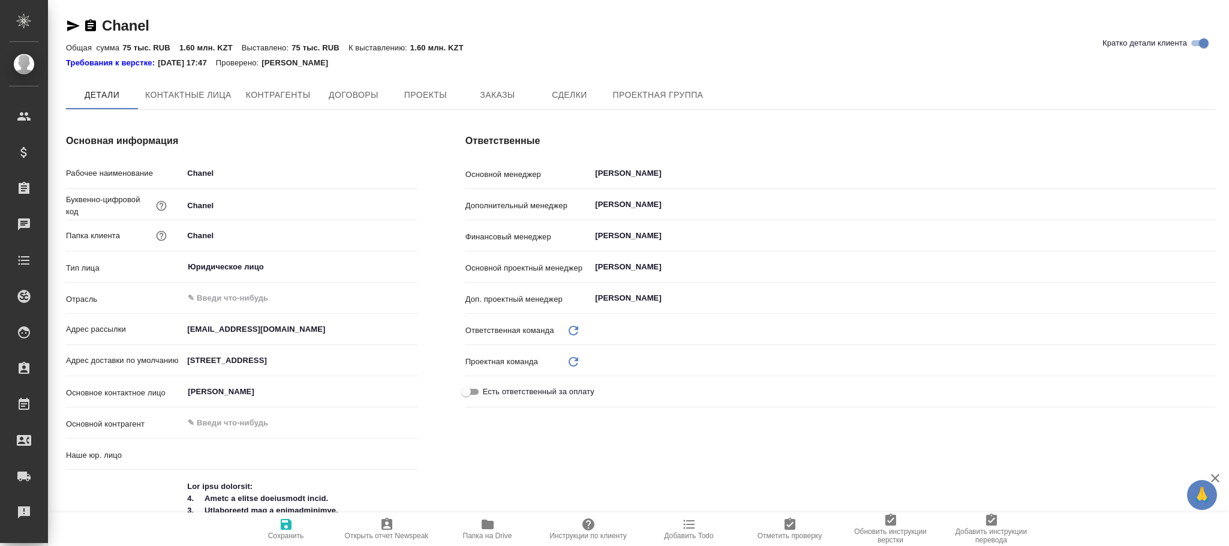
type textarea "x"
drag, startPoint x: 172, startPoint y: 19, endPoint x: 148, endPoint y: 31, distance: 26.8
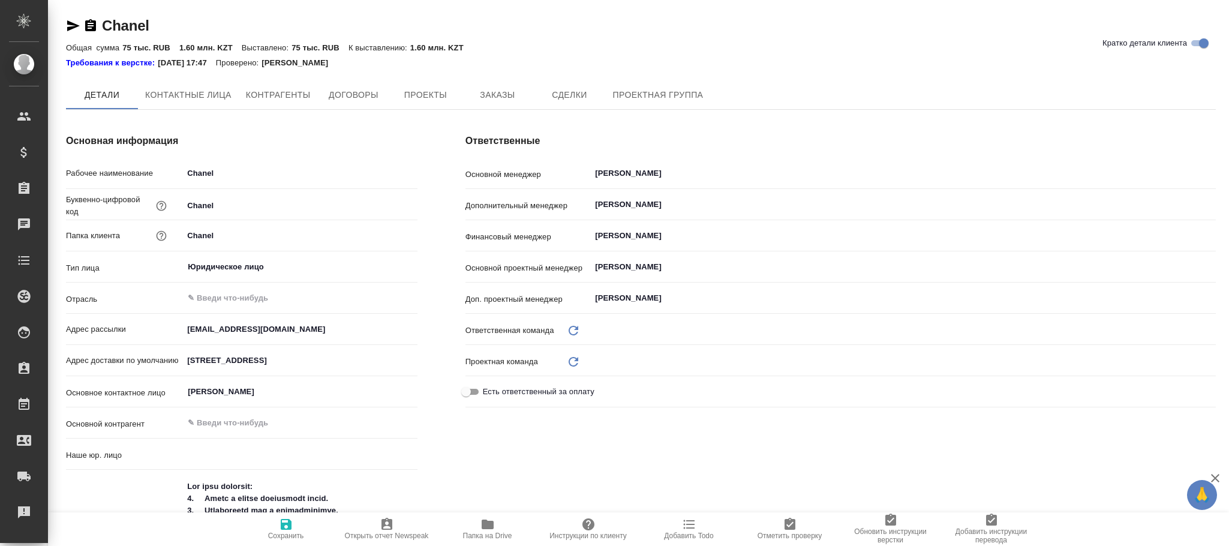
click at [137, 27] on div "[PERSON_NAME] детали клиента" at bounding box center [641, 25] width 1150 height 19
type input "(OTP) Общество с ограниченной ответственностью «Вектор Развития»"
type textarea "x"
type input "Локализация"
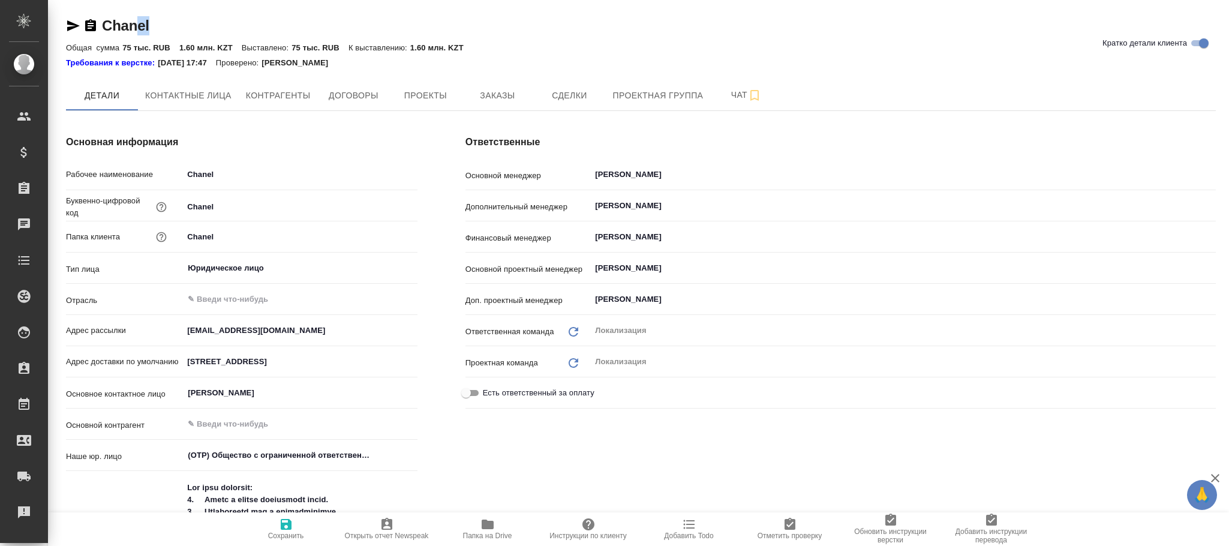
type input "Локализация"
click at [161, 28] on div "[PERSON_NAME] детали клиента" at bounding box center [641, 25] width 1150 height 19
type textarea "x"
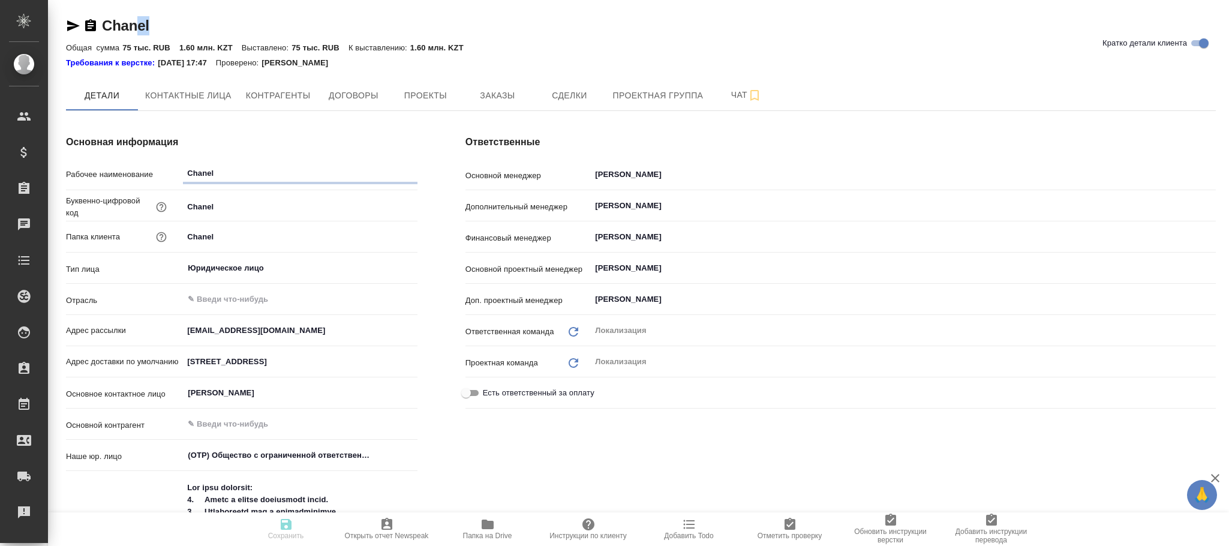
type textarea "x"
click at [578, 70] on div at bounding box center [641, 70] width 1150 height 2
type textarea "x"
drag, startPoint x: 189, startPoint y: 26, endPoint x: 103, endPoint y: 31, distance: 86.0
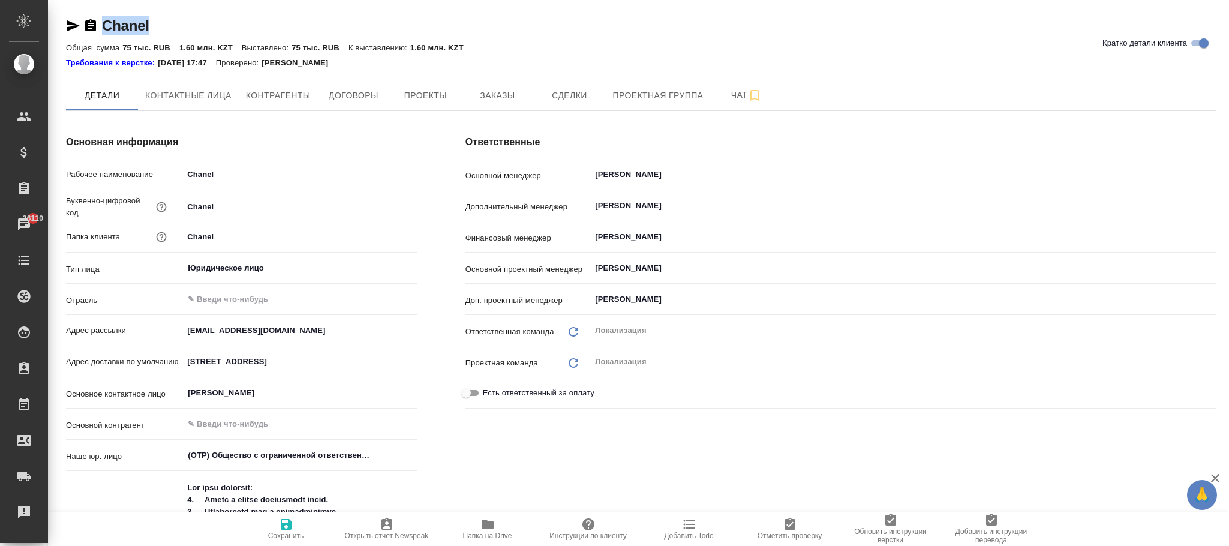
click at [103, 31] on div "[PERSON_NAME] детали клиента" at bounding box center [641, 25] width 1150 height 19
copy link "Chanel"
click at [357, 89] on span "Договоры" at bounding box center [354, 95] width 58 height 15
